Goal: Information Seeking & Learning: Learn about a topic

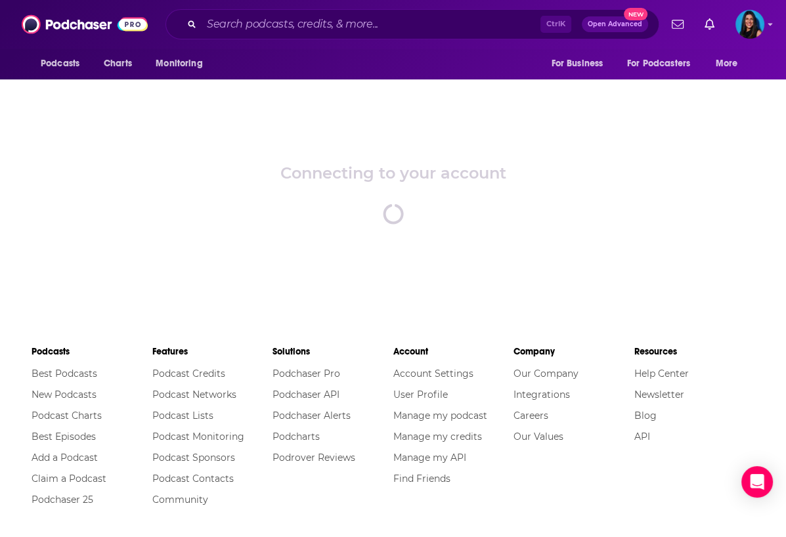
click at [198, 225] on div "Connecting to your account spinner" at bounding box center [393, 194] width 786 height 230
click at [255, 20] on input "Search podcasts, credits, & more..." at bounding box center [370, 24] width 339 height 21
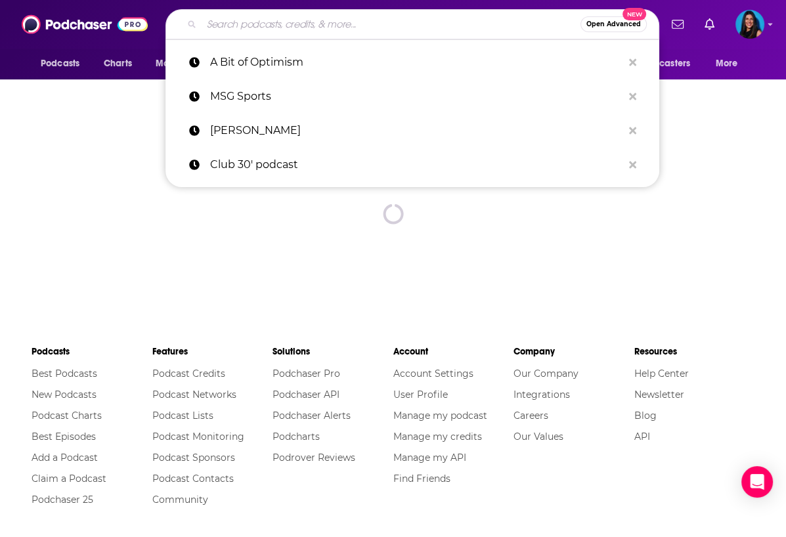
paste input "Odd Lots podcast,"
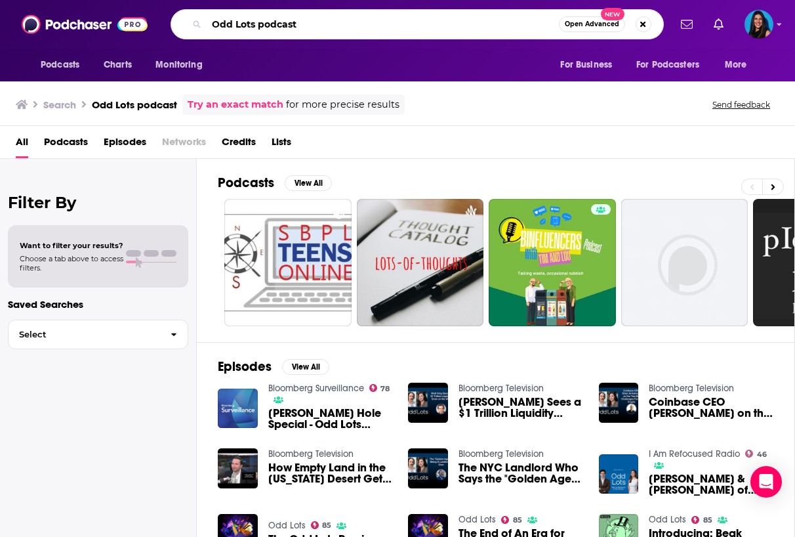
drag, startPoint x: 317, startPoint y: 32, endPoint x: 255, endPoint y: 24, distance: 62.3
click at [255, 24] on input "Odd Lots podcast" at bounding box center [383, 24] width 352 height 21
type input "Odd Lots"
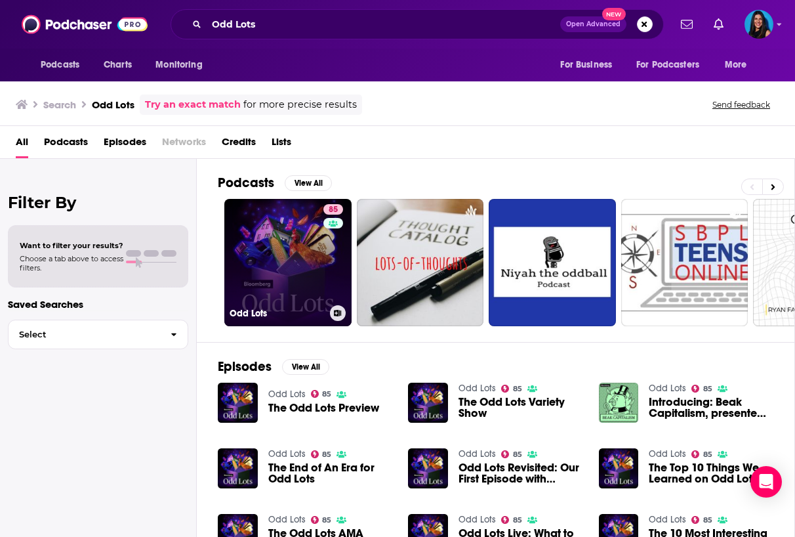
click at [262, 202] on link "85 Odd Lots" at bounding box center [287, 262] width 127 height 127
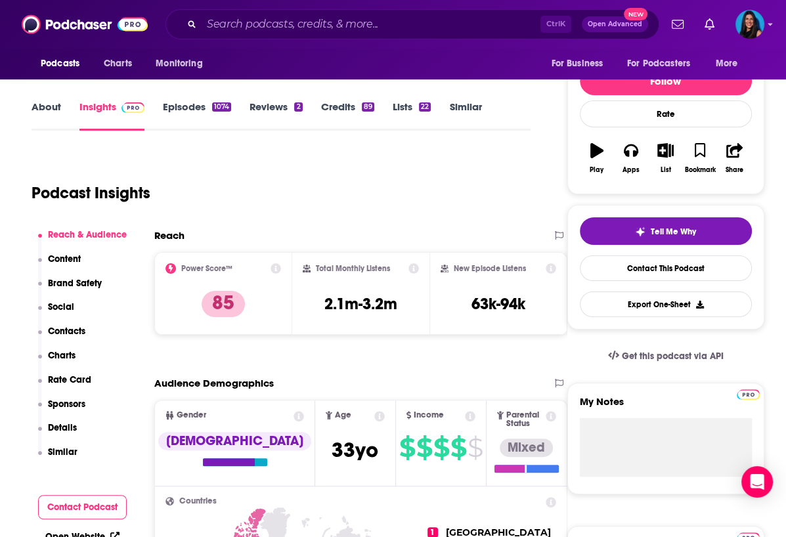
scroll to position [148, 0]
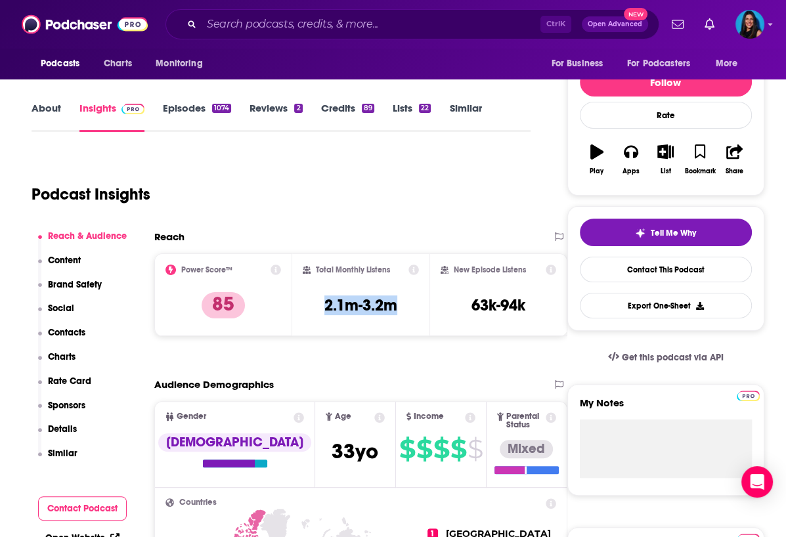
drag, startPoint x: 316, startPoint y: 299, endPoint x: 416, endPoint y: 301, distance: 99.8
click at [416, 301] on div "Total Monthly Listens 2.1m-3.2m" at bounding box center [361, 294] width 117 height 60
copy h3 "2.1m-3.2m"
drag, startPoint x: 454, startPoint y: 266, endPoint x: 525, endPoint y: 264, distance: 70.9
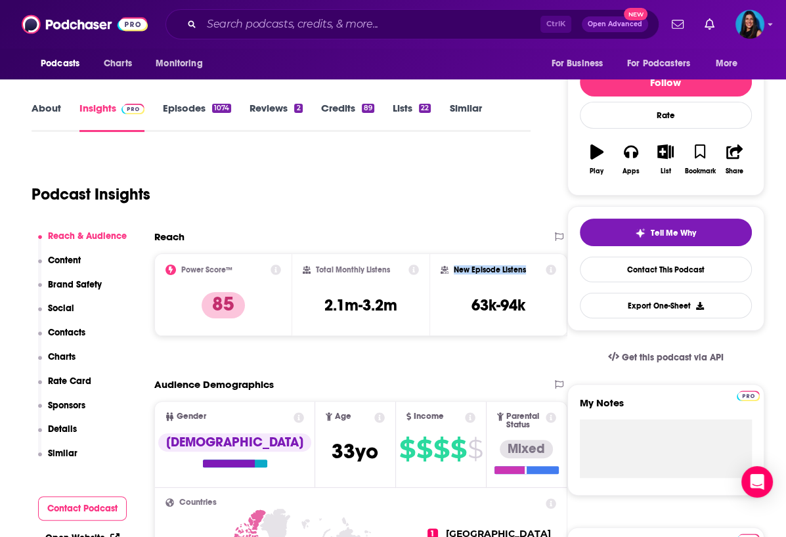
click at [525, 265] on h2 "New Episode Listens" at bounding box center [489, 269] width 72 height 9
copy h2 "New Episode Listens"
click at [205, 167] on div "Podcast Insights" at bounding box center [276, 186] width 488 height 67
drag, startPoint x: 535, startPoint y: 303, endPoint x: 471, endPoint y: 306, distance: 63.7
click at [471, 306] on div "New Episode Listens 63k-94k" at bounding box center [498, 294] width 116 height 60
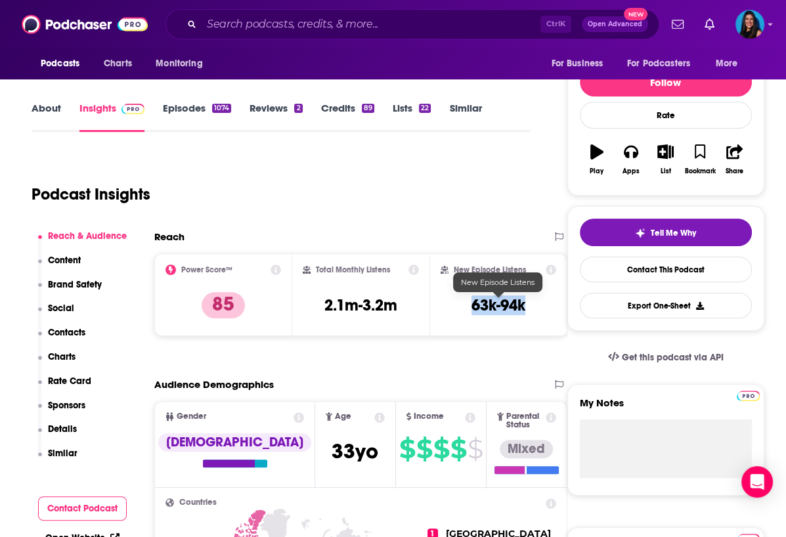
copy h3 "63k-94k"
click at [184, 159] on div "Podcast Insights" at bounding box center [276, 186] width 488 height 67
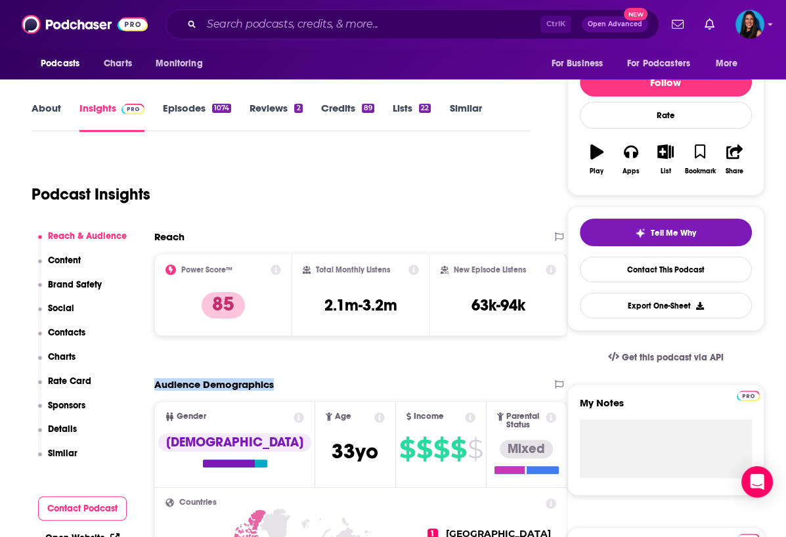
drag, startPoint x: 156, startPoint y: 381, endPoint x: 310, endPoint y: 375, distance: 154.3
copy h2 "Audience Demographics"
click at [171, 167] on div "Podcast Insights" at bounding box center [276, 186] width 488 height 67
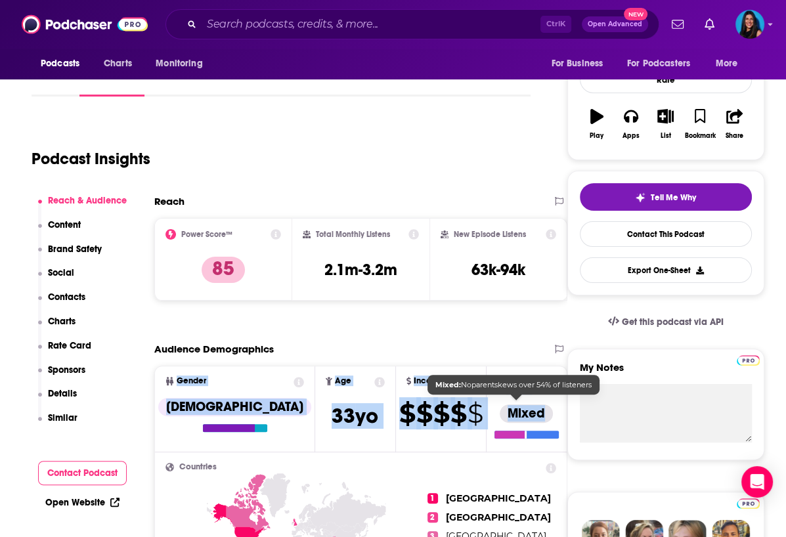
drag, startPoint x: 170, startPoint y: 379, endPoint x: 542, endPoint y: 400, distance: 372.7
click at [542, 400] on ul "Gender [DEMOGRAPHIC_DATA] Age [DEMOGRAPHIC_DATA] yo Income $ $ $ $ $ Parental S…" at bounding box center [360, 409] width 411 height 86
copy ul "Gender [DEMOGRAPHIC_DATA] Age [DEMOGRAPHIC_DATA] yo Income $ $ $ $ $ Parental S…"
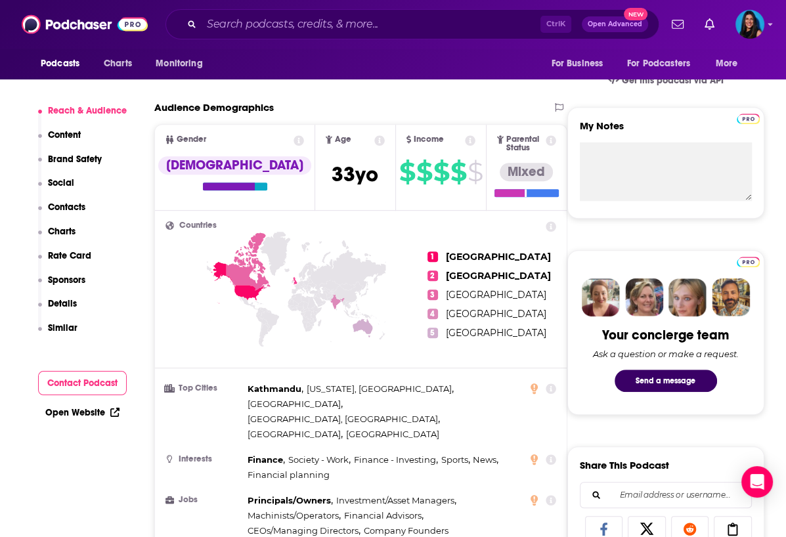
scroll to position [440, 0]
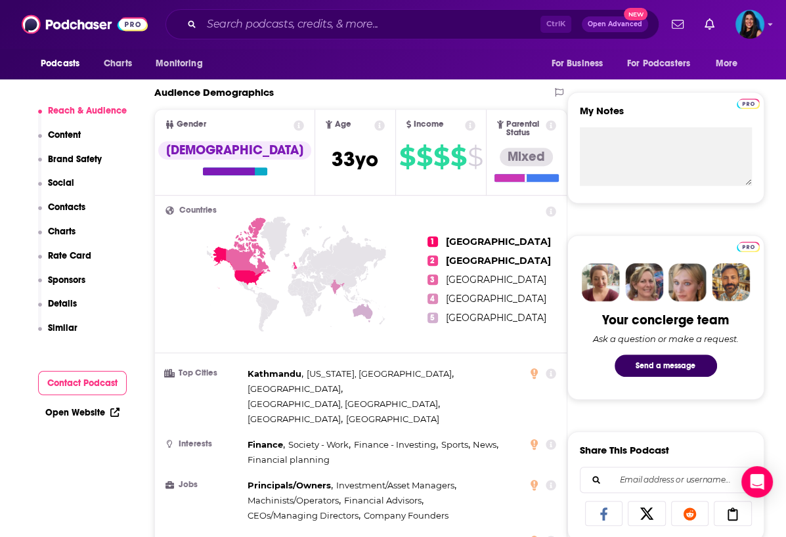
drag, startPoint x: 443, startPoint y: 233, endPoint x: 492, endPoint y: 280, distance: 67.3
click at [492, 280] on div "1 [GEOGRAPHIC_DATA] 2 [GEOGRAPHIC_DATA] 3 [GEOGRAPHIC_DATA] 4 [GEOGRAPHIC_DATA]…" at bounding box center [360, 279] width 390 height 147
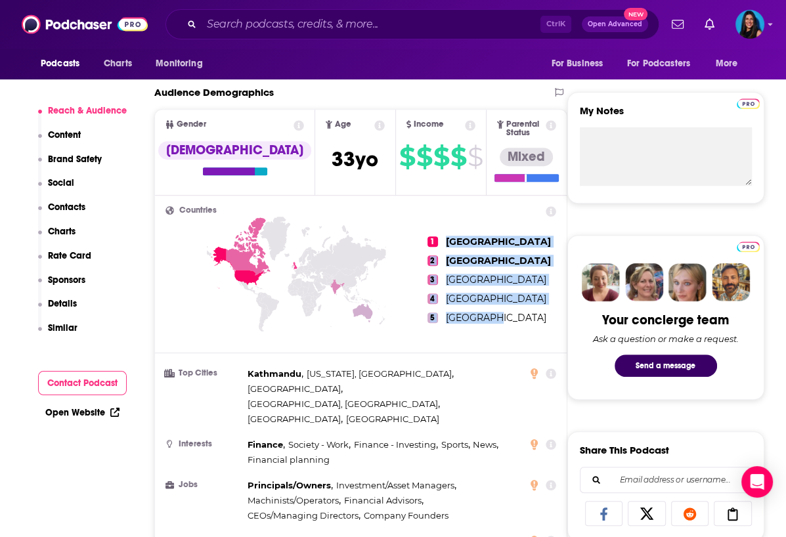
drag, startPoint x: 492, startPoint y: 315, endPoint x: 444, endPoint y: 239, distance: 89.9
click at [444, 239] on ul "1 [GEOGRAPHIC_DATA] 2 [GEOGRAPHIC_DATA] 3 [GEOGRAPHIC_DATA] 4 [GEOGRAPHIC_DATA]…" at bounding box center [491, 279] width 129 height 147
copy ul "United States 2 [GEOGRAPHIC_DATA] 3 [GEOGRAPHIC_DATA] 4 [GEOGRAPHIC_DATA] 5 [GE…"
click at [201, 304] on icon at bounding box center [296, 298] width 262 height 163
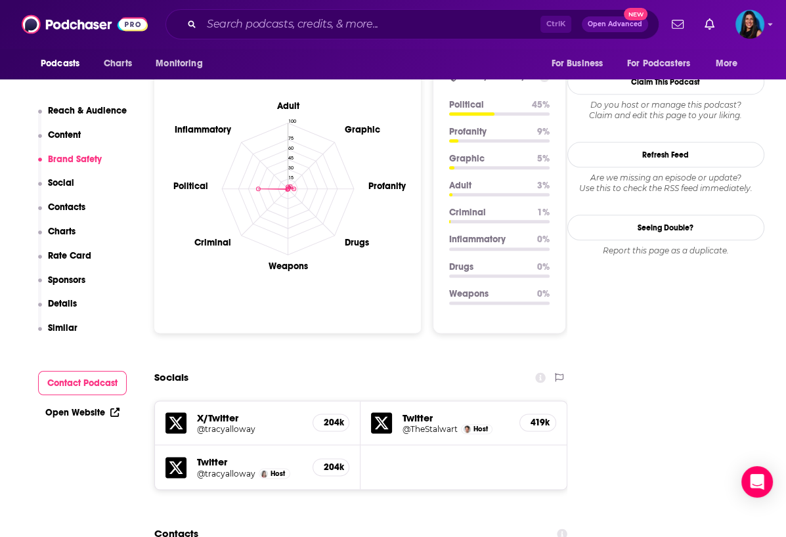
scroll to position [1192, 0]
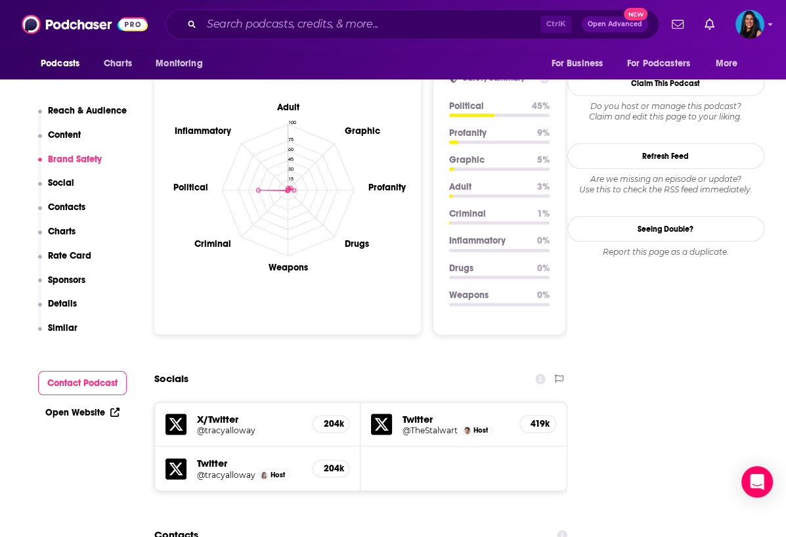
click at [179, 366] on h2 "Socials" at bounding box center [171, 378] width 34 height 25
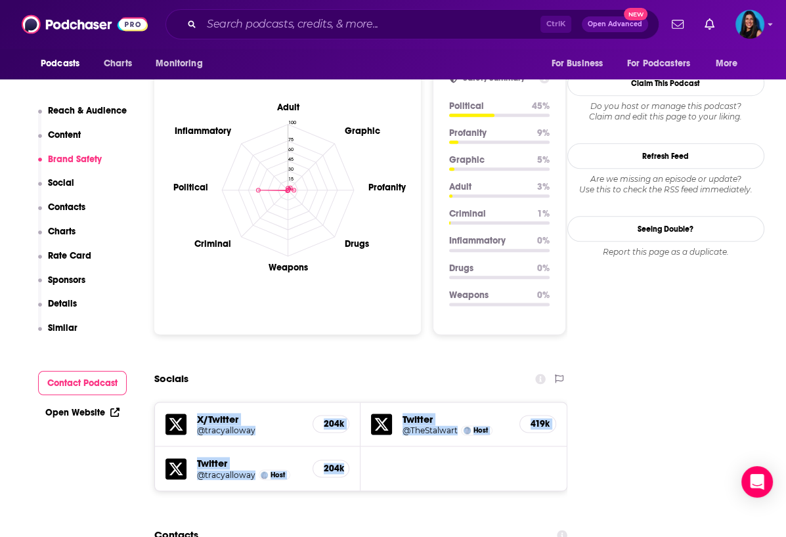
drag, startPoint x: 158, startPoint y: 354, endPoint x: 347, endPoint y: 430, distance: 204.4
click at [347, 430] on div "X/Twitter @tracyalloway 204k Twitter @TheStalwart Host 419k Twitter @tracyallow…" at bounding box center [360, 447] width 413 height 90
copy div "X/Twitter @tracyalloway 204k Twitter @TheStalwart Host 419k Twitter @tracyallow…"
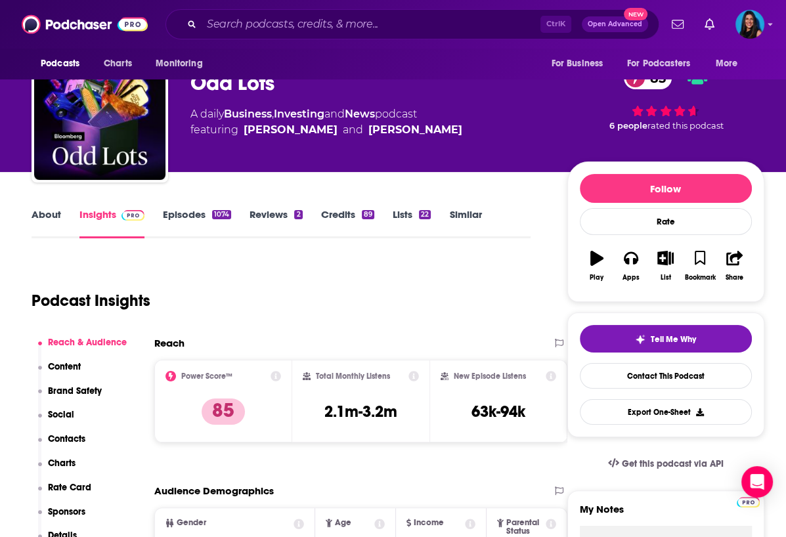
scroll to position [0, 0]
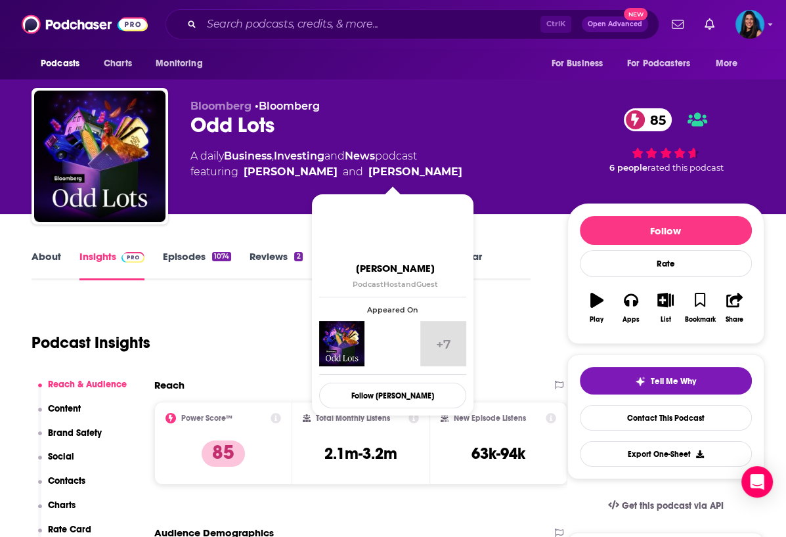
drag, startPoint x: 189, startPoint y: 153, endPoint x: 451, endPoint y: 169, distance: 262.3
click at [451, 169] on div "Bloomberg • Bloomberg Odd Lots 85 A daily Business , Investing and News podcast…" at bounding box center [398, 159] width 732 height 142
copy div "A daily Business , Investing and News podcast featuring [PERSON_NAME] and [PERS…"
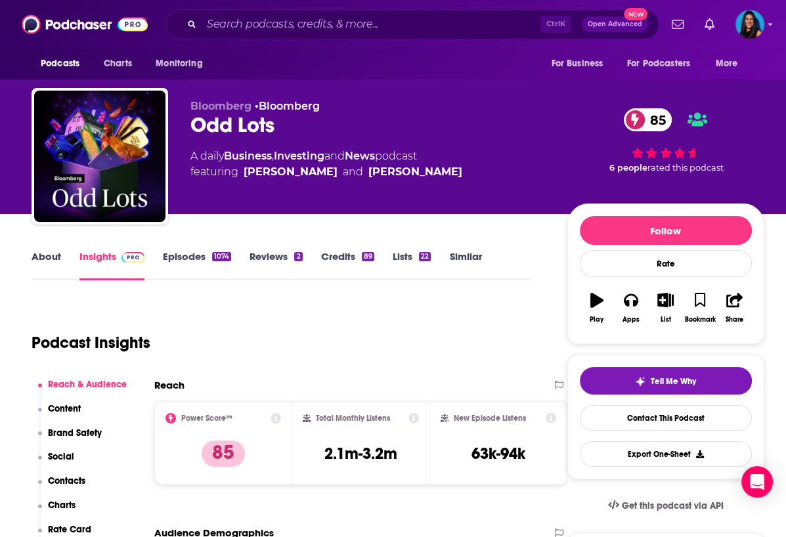
click at [124, 308] on div "Podcast Insights" at bounding box center [276, 334] width 488 height 67
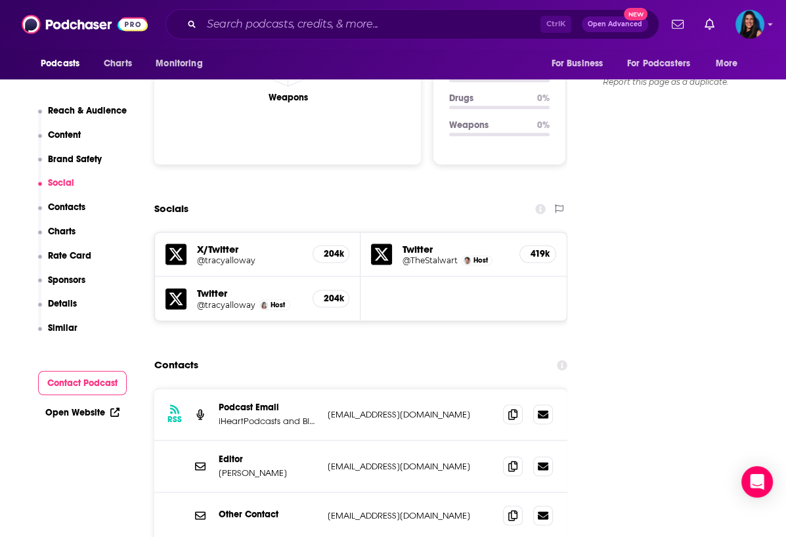
scroll to position [1372, 0]
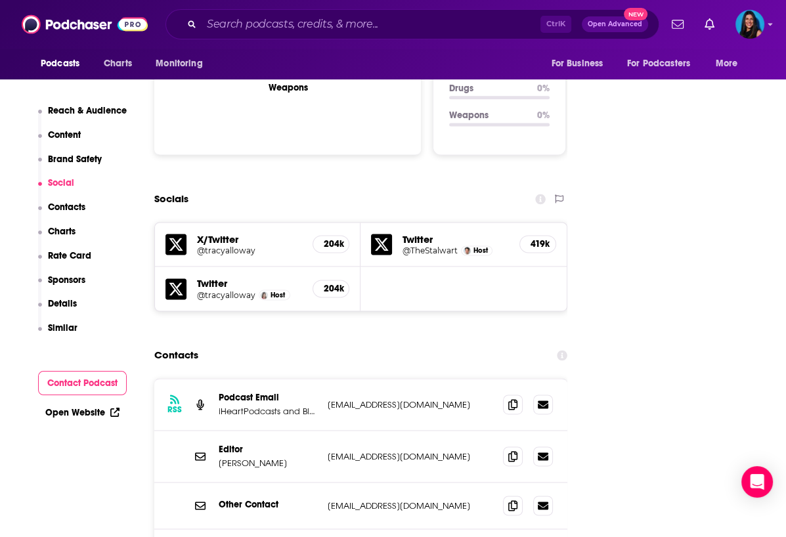
click at [193, 343] on h2 "Contacts" at bounding box center [176, 355] width 44 height 25
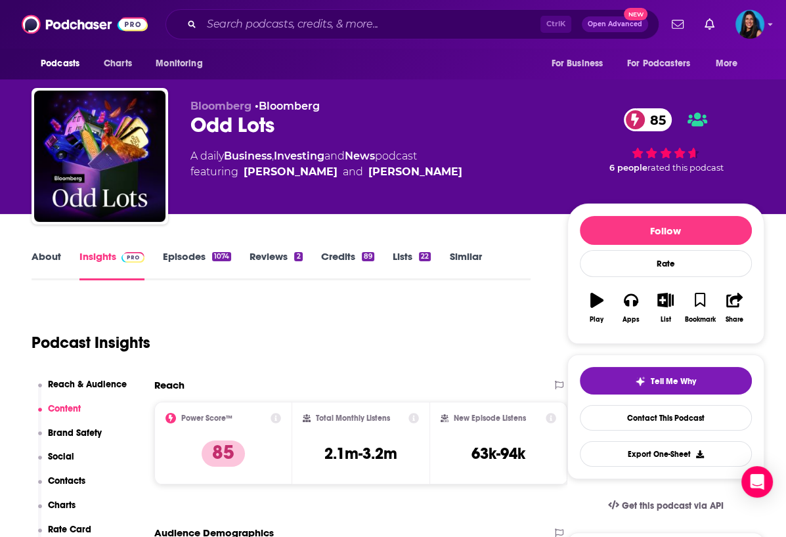
scroll to position [31, 0]
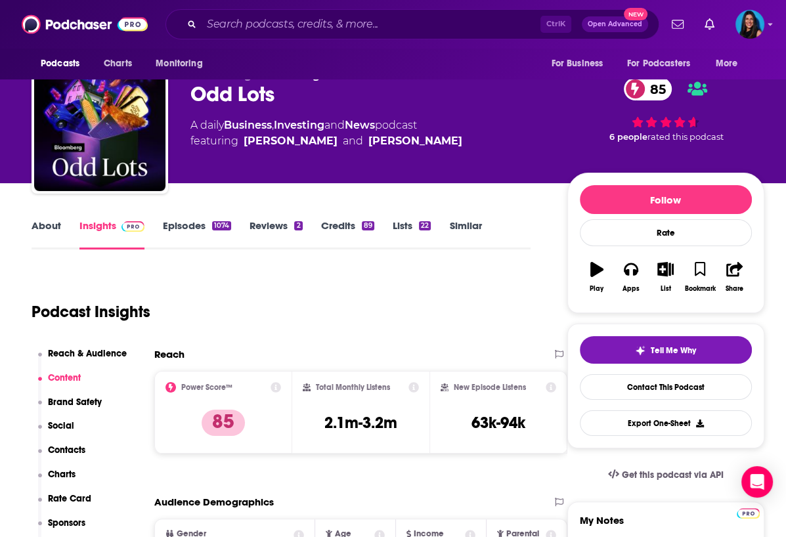
click at [175, 283] on div "Podcast Insights" at bounding box center [276, 303] width 488 height 67
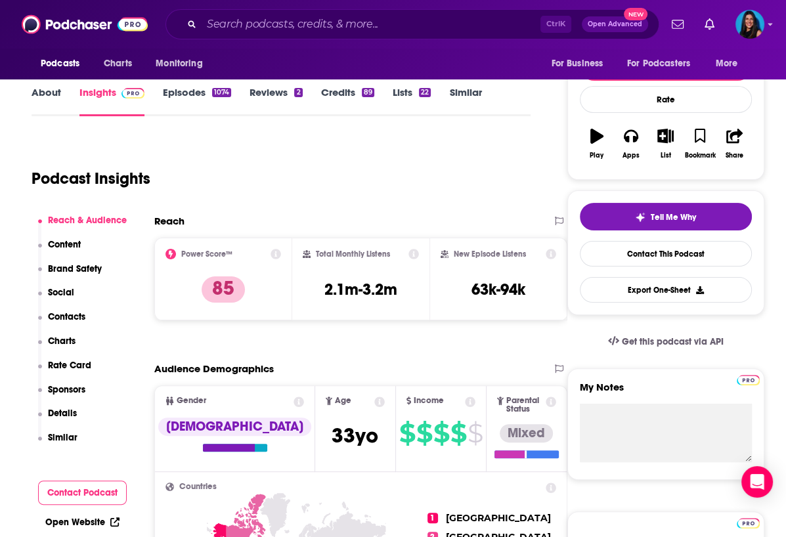
scroll to position [171, 0]
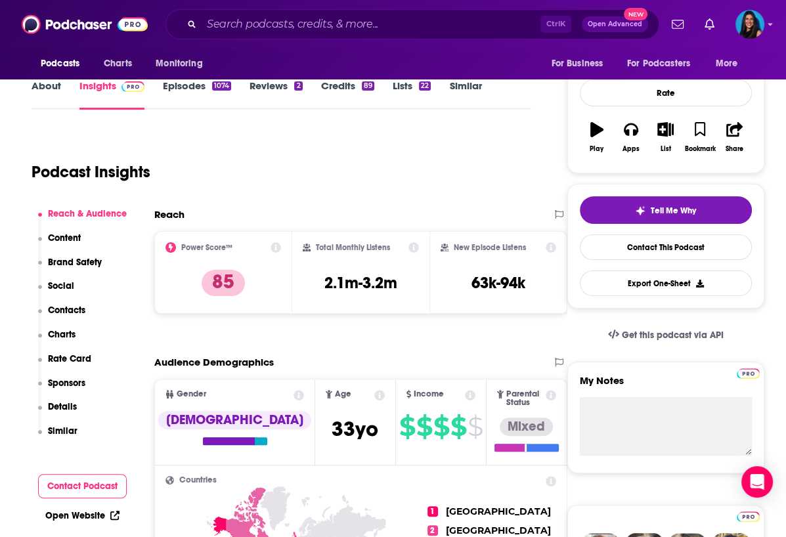
click at [161, 138] on div "Podcast Insights" at bounding box center [276, 164] width 488 height 67
